Goal: Connect with others: Connect with others

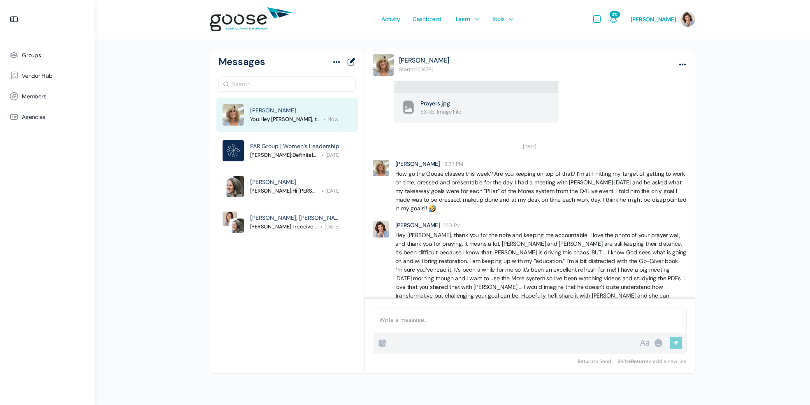
scroll to position [646, 0]
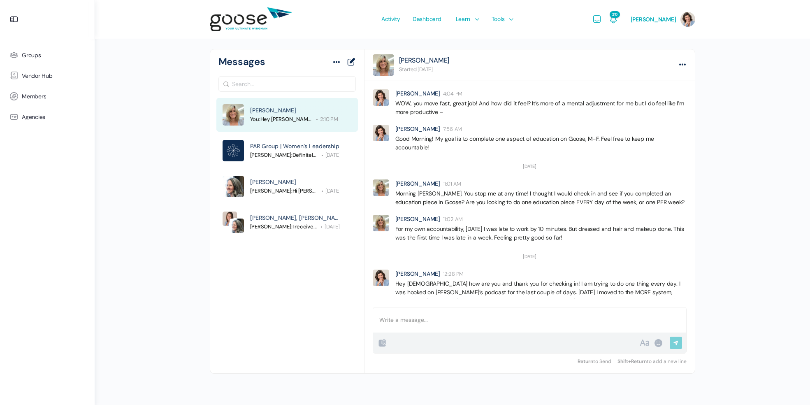
scroll to position [574, 0]
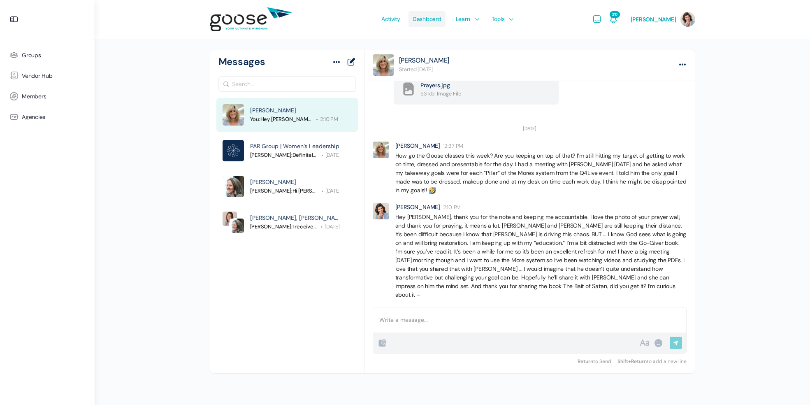
click at [438, 21] on span "Dashboard" at bounding box center [427, 19] width 29 height 39
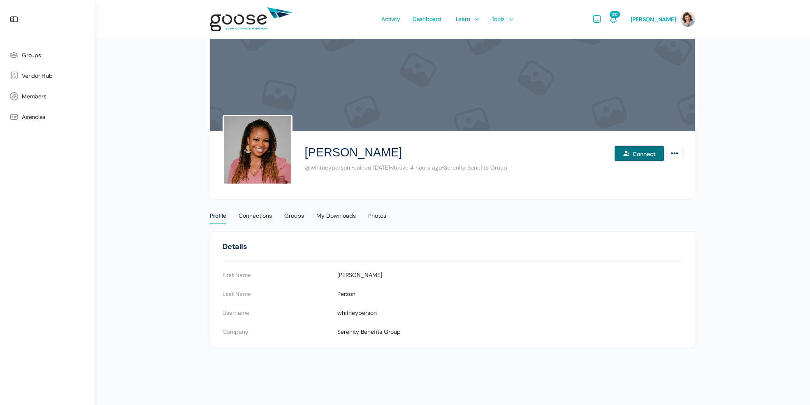
click at [648, 153] on button "Connect" at bounding box center [639, 154] width 50 height 16
